Goal: Transaction & Acquisition: Purchase product/service

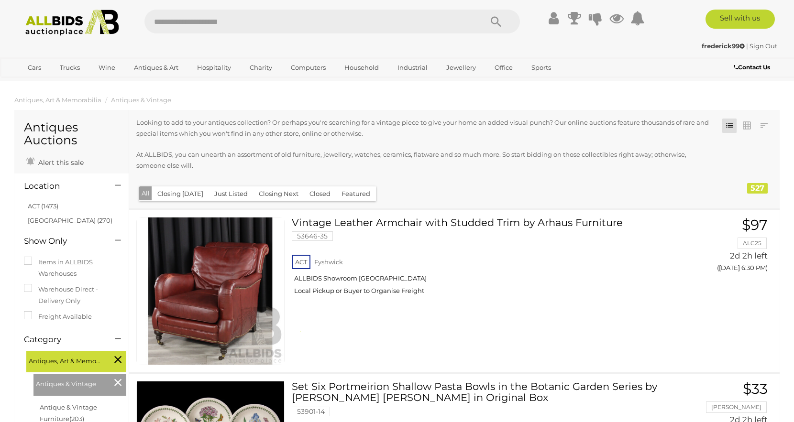
click at [74, 356] on span "Antiques, Art & Memorabilia" at bounding box center [65, 359] width 72 height 13
click at [120, 381] on icon at bounding box center [117, 382] width 7 height 12
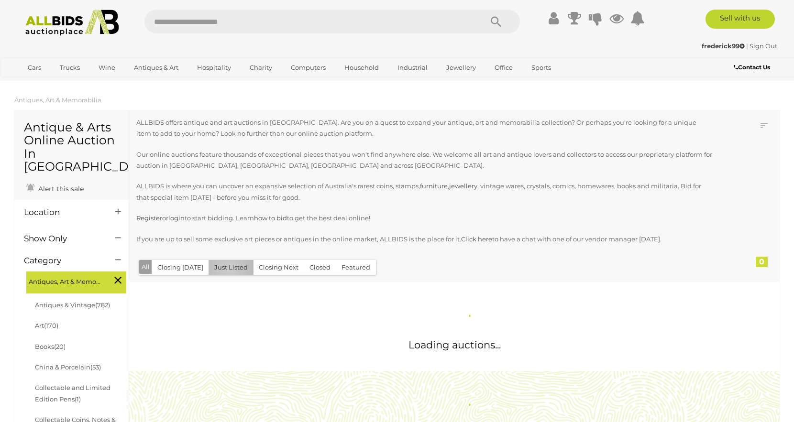
click at [225, 266] on button "Just Listed" at bounding box center [230, 267] width 45 height 15
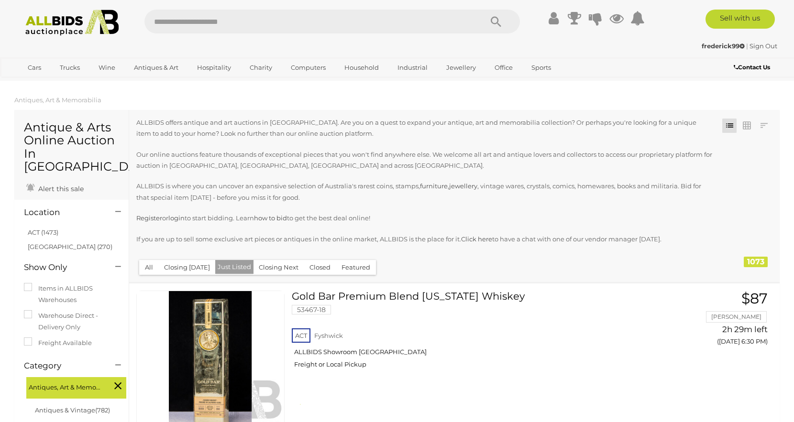
scroll to position [185, 0]
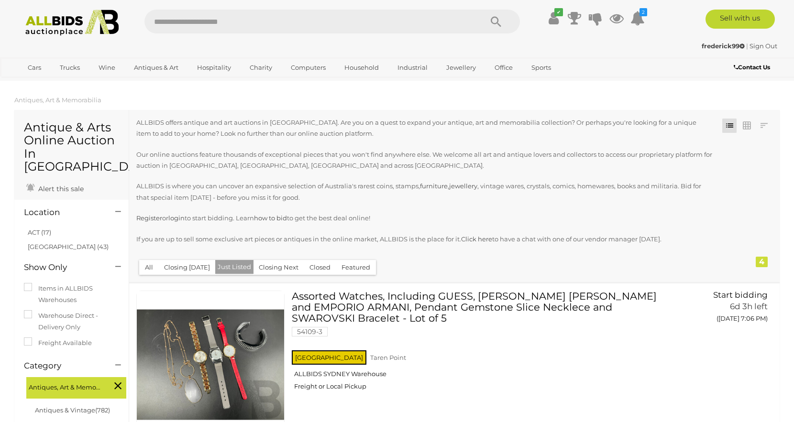
click at [224, 265] on button "Just Listed" at bounding box center [234, 267] width 38 height 14
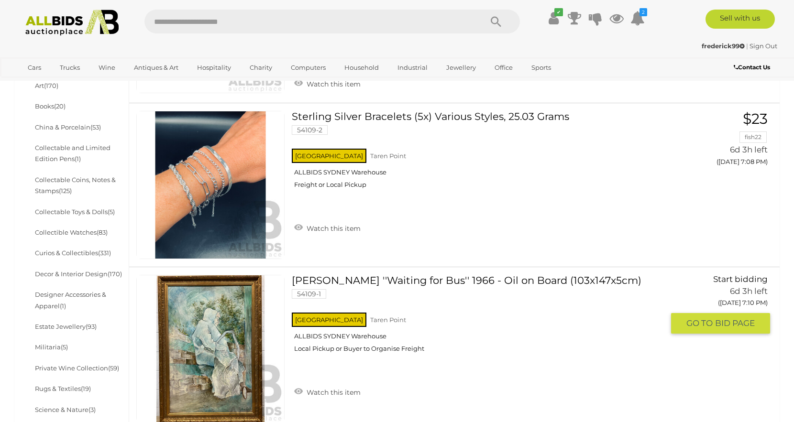
scroll to position [535, 0]
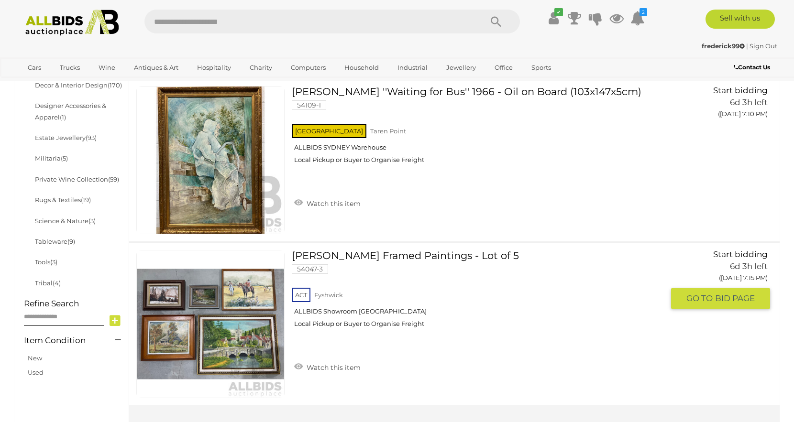
click at [304, 256] on link "Unknown Artist Framed Paintings - Lot of 5 54047-3 ACT Fyshwick ALLBIDS Showroo…" at bounding box center [481, 292] width 365 height 85
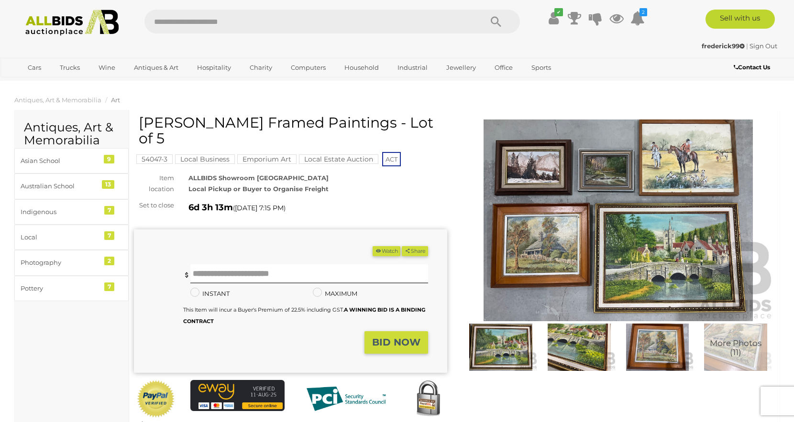
click at [595, 168] on img at bounding box center [617, 221] width 313 height 202
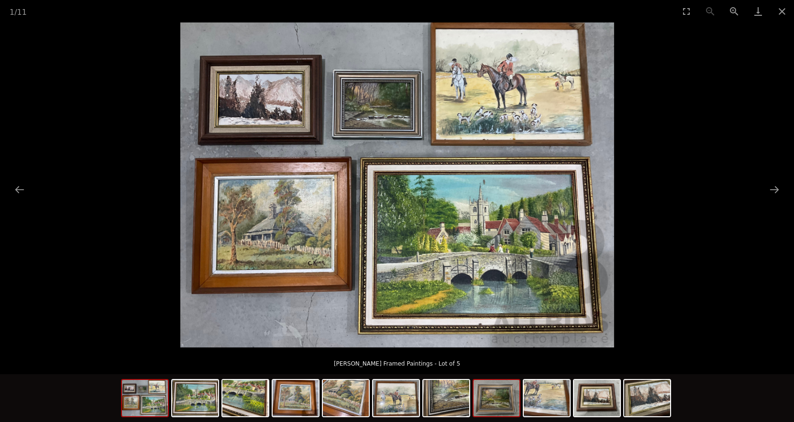
click at [484, 401] on img at bounding box center [496, 398] width 46 height 36
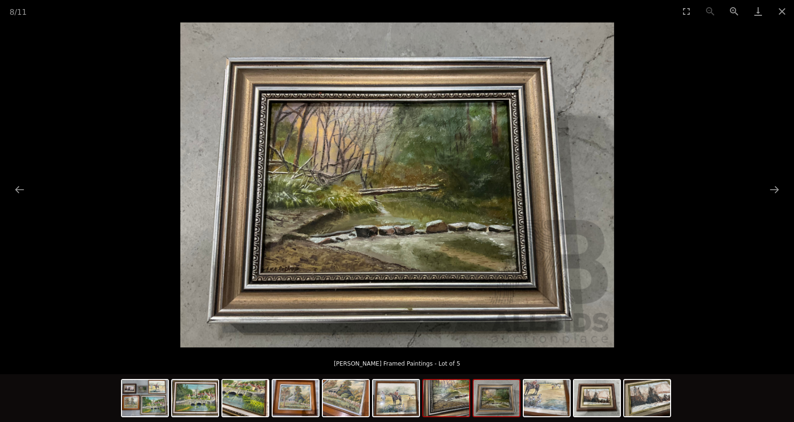
click at [456, 403] on img at bounding box center [446, 398] width 46 height 36
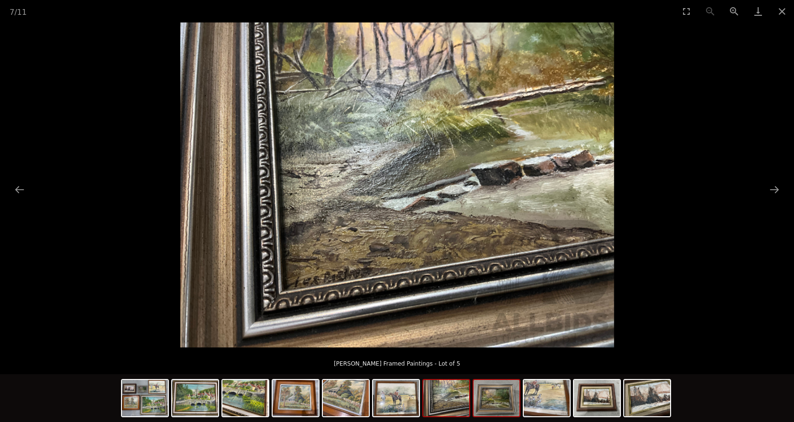
click at [488, 401] on img at bounding box center [496, 398] width 46 height 36
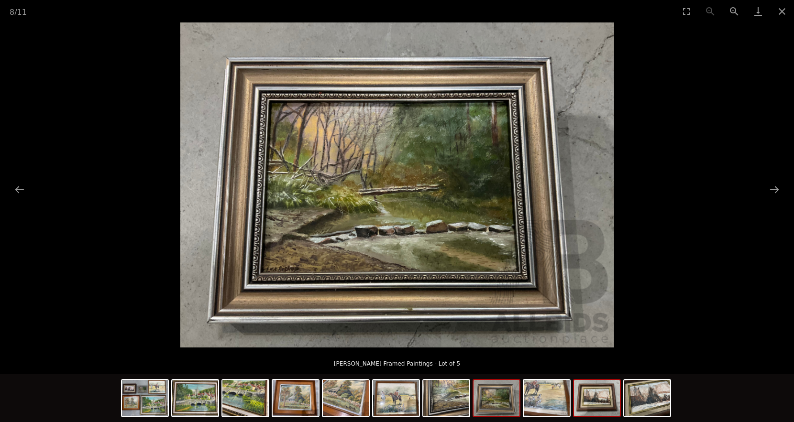
click at [596, 397] on img at bounding box center [597, 398] width 46 height 36
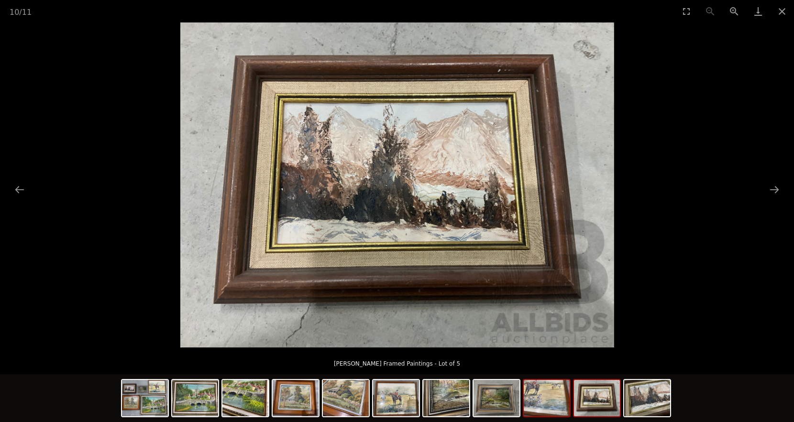
click at [555, 402] on img at bounding box center [547, 398] width 46 height 36
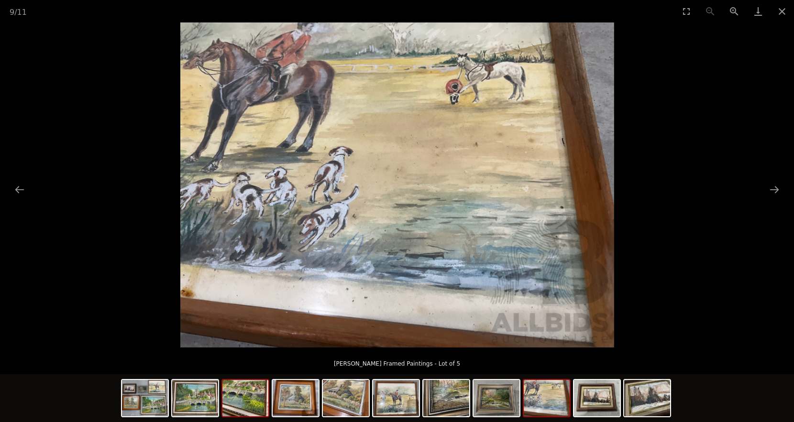
click at [242, 412] on img at bounding box center [245, 398] width 46 height 36
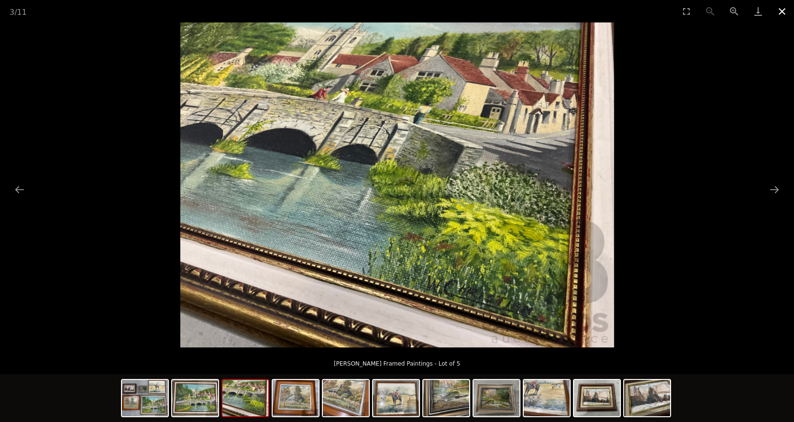
click at [778, 16] on button "Close gallery" at bounding box center [782, 11] width 24 height 22
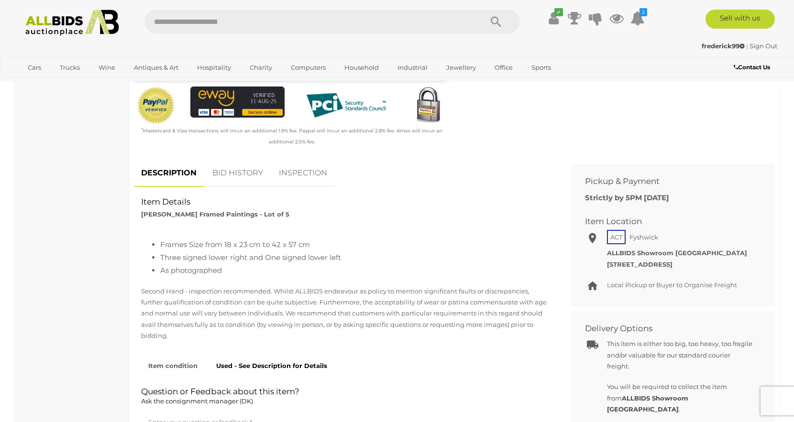
scroll to position [433, 0]
